Goal: Task Accomplishment & Management: Manage account settings

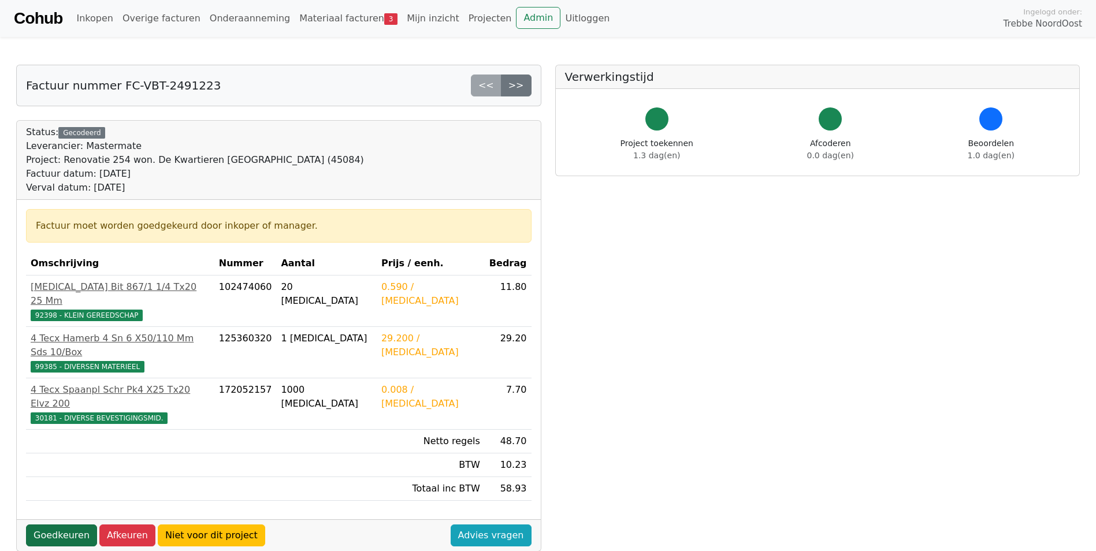
click at [43, 525] on link "Goedkeuren" at bounding box center [61, 536] width 71 height 22
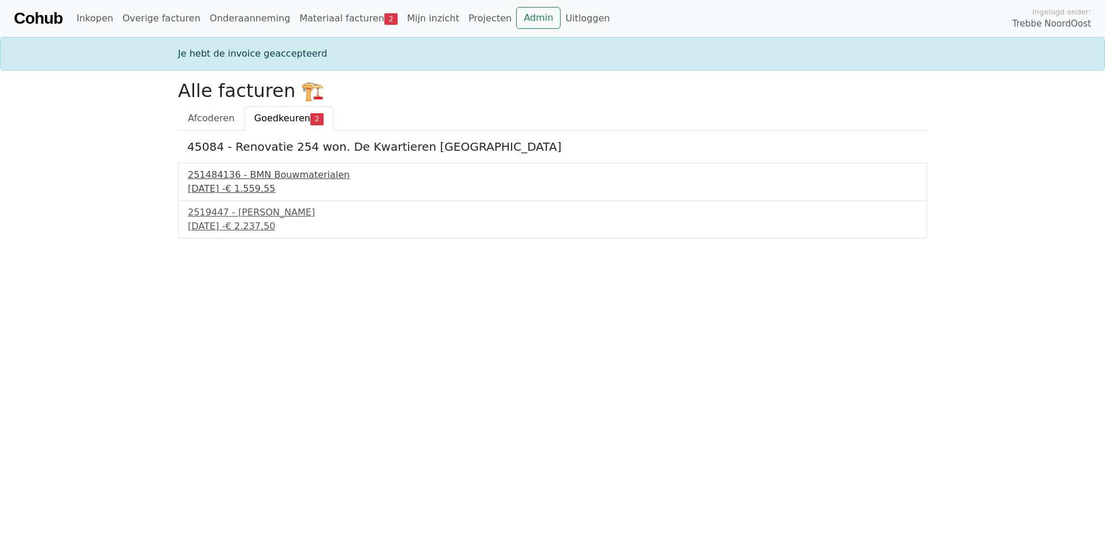
click at [281, 181] on div "251484136 - BMN Bouwmaterialen" at bounding box center [552, 175] width 729 height 14
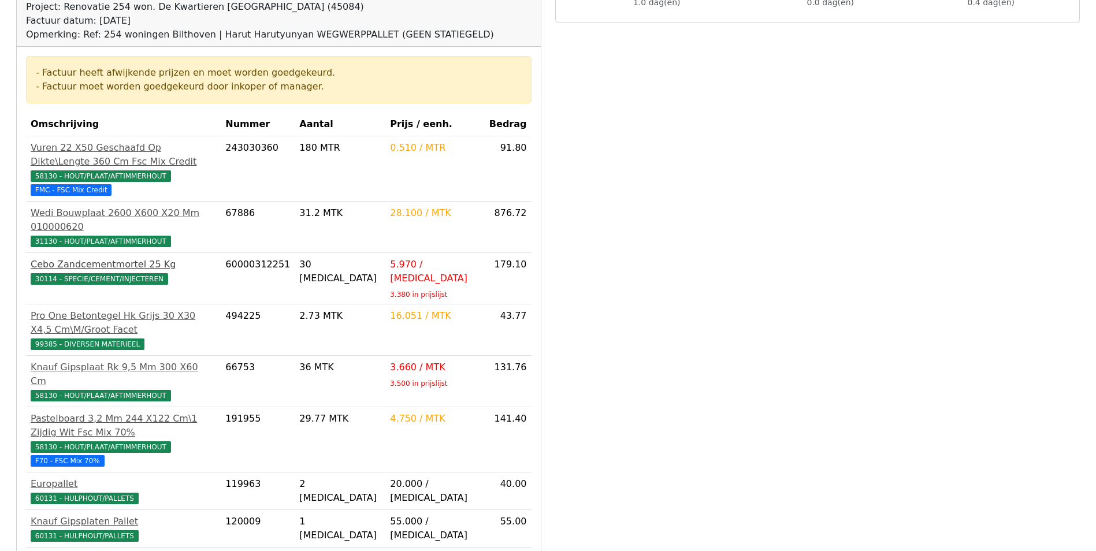
scroll to position [289, 0]
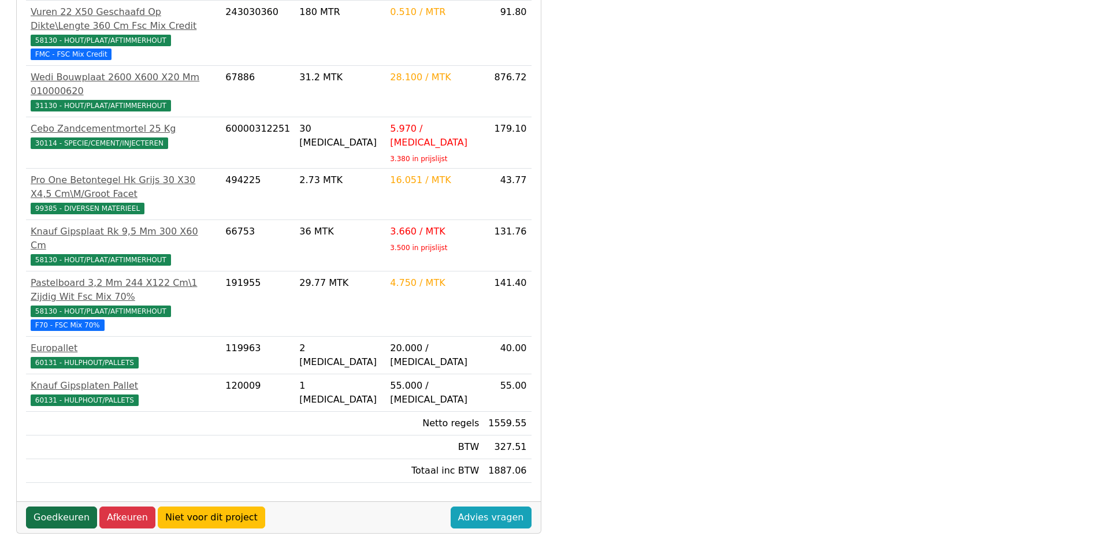
click at [38, 507] on link "Goedkeuren" at bounding box center [61, 518] width 71 height 22
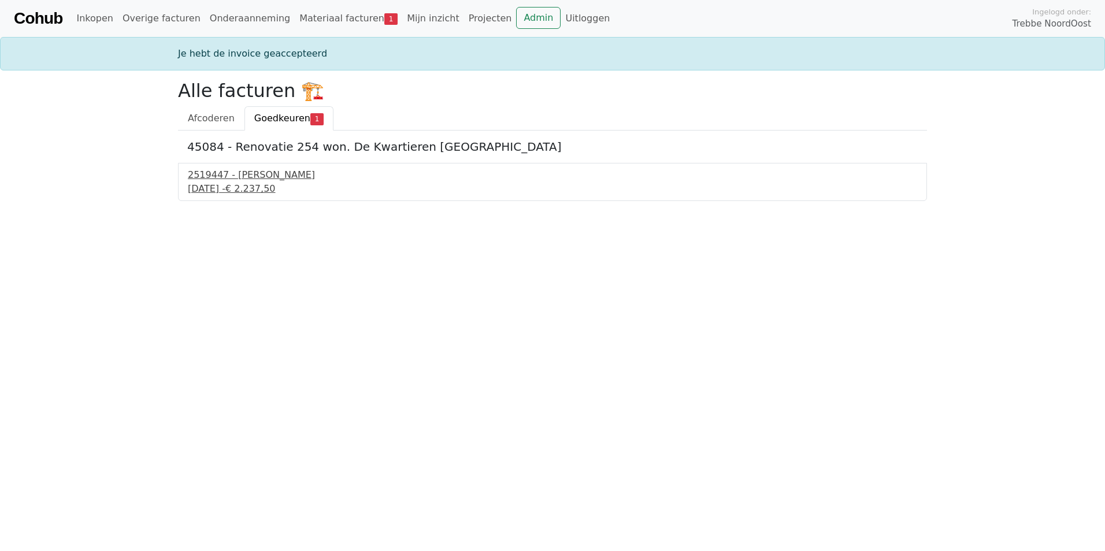
click at [253, 179] on div "2519447 - Van Dalen" at bounding box center [552, 175] width 729 height 14
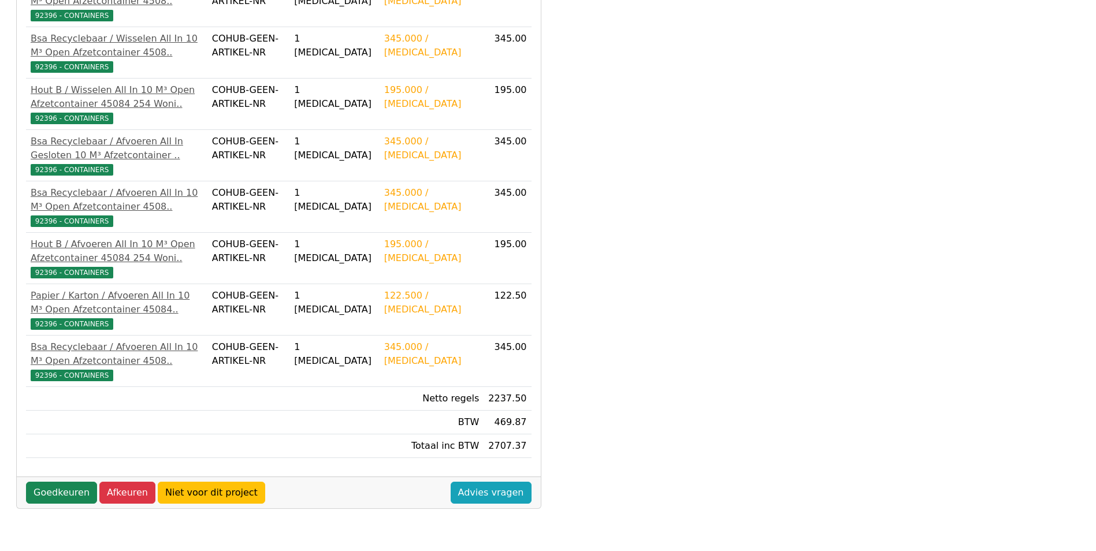
scroll to position [306, 0]
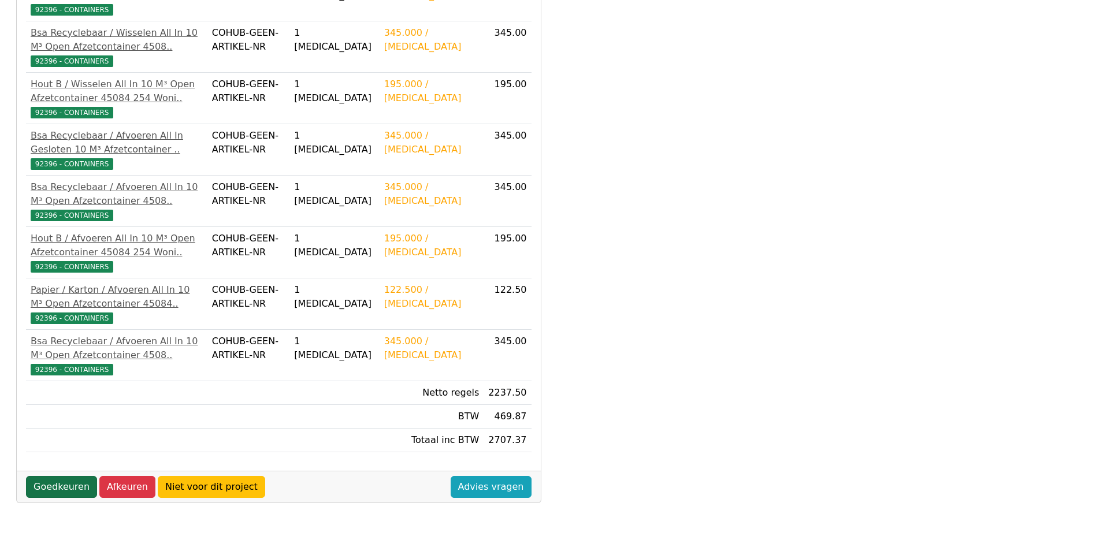
click at [69, 493] on link "Goedkeuren" at bounding box center [61, 487] width 71 height 22
